Goal: Transaction & Acquisition: Purchase product/service

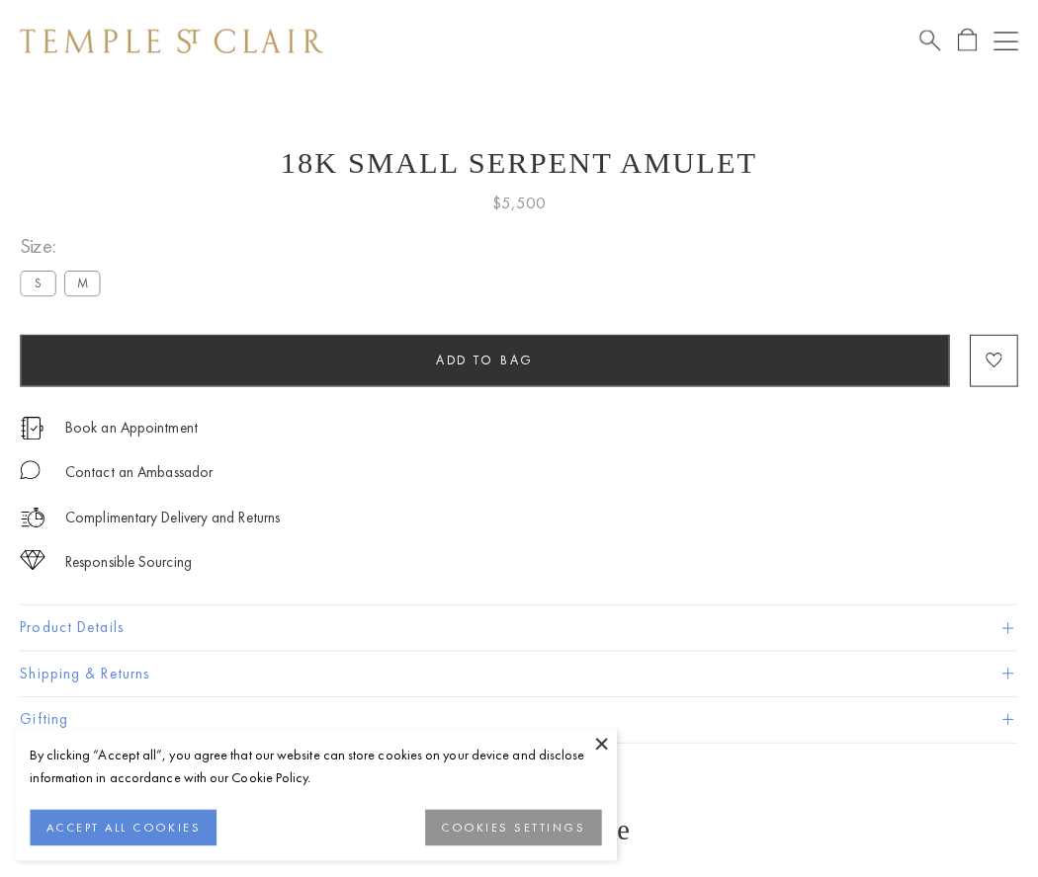
scroll to position [8, 0]
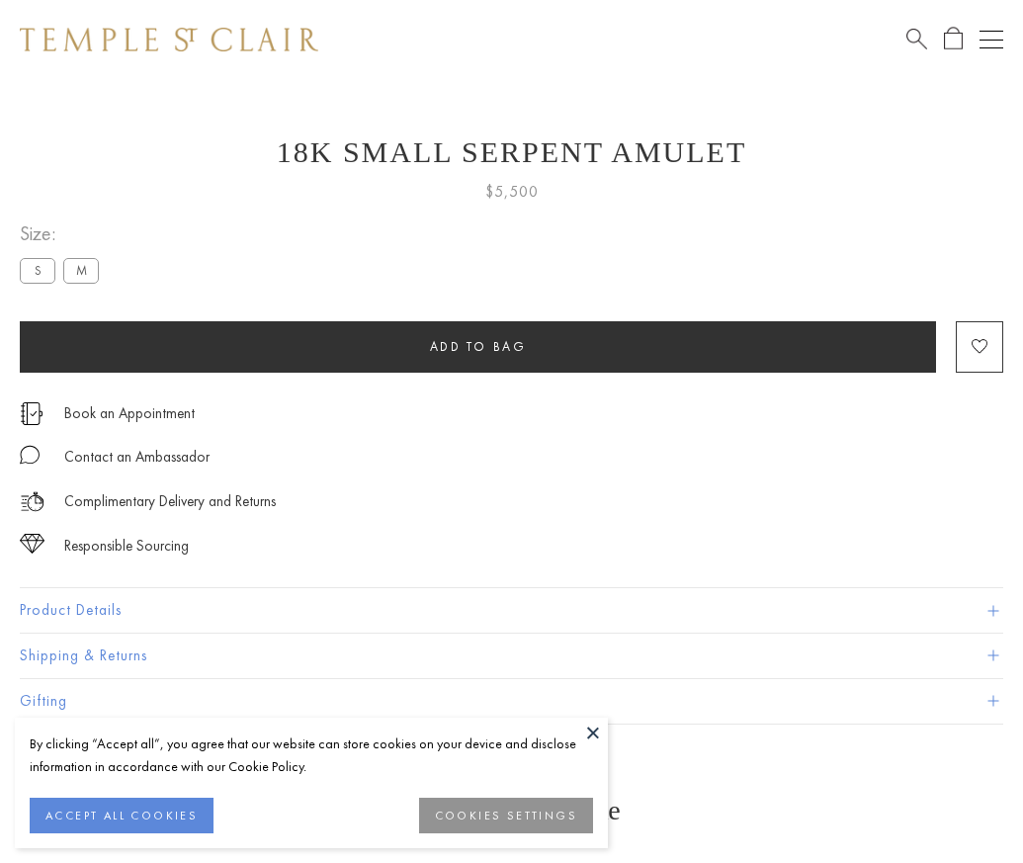
click at [477, 346] on span "Add to bag" at bounding box center [478, 346] width 97 height 17
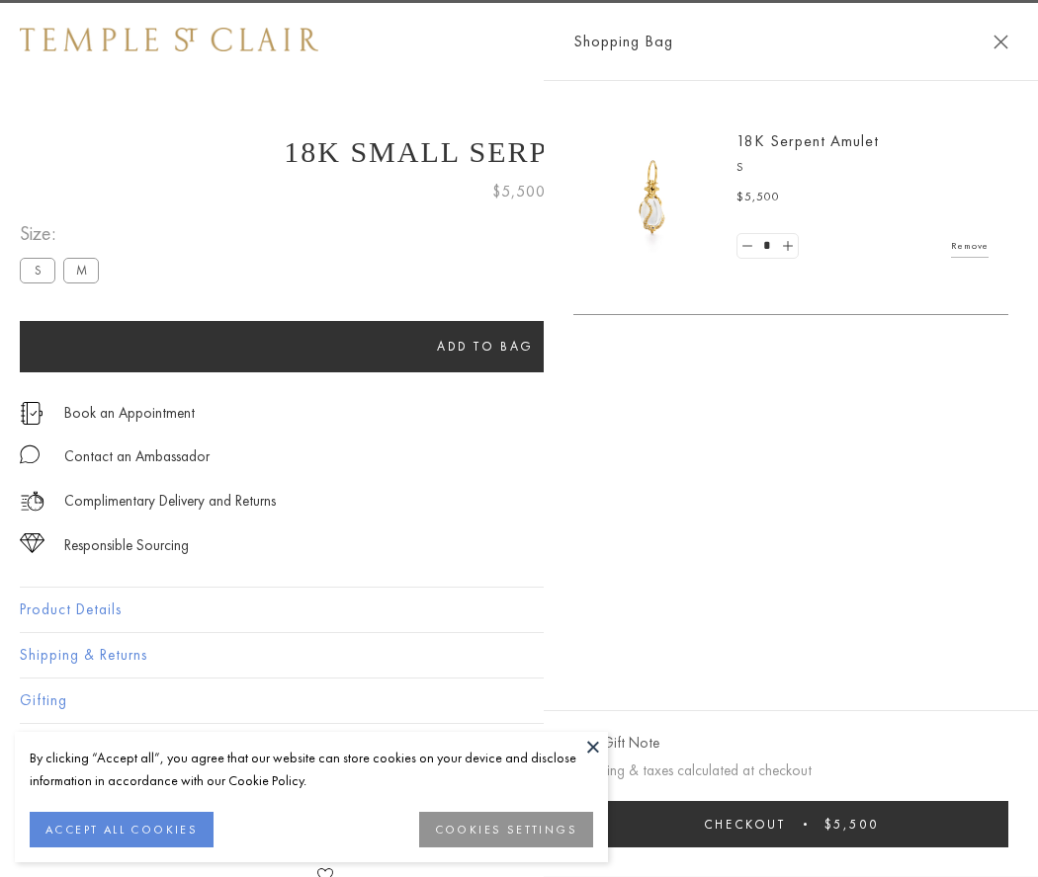
click at [791, 824] on button "Checkout $5,500" at bounding box center [790, 824] width 435 height 46
